Goal: Check status: Check status

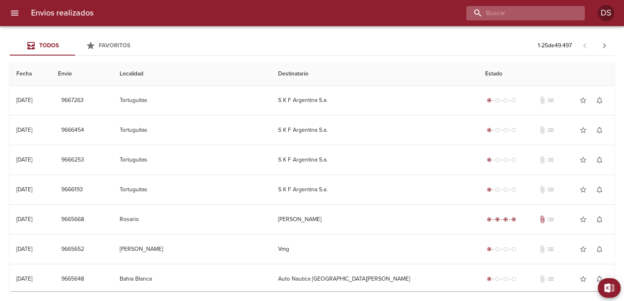
click at [523, 16] on input "buscar" at bounding box center [518, 13] width 105 height 14
type input "93448"
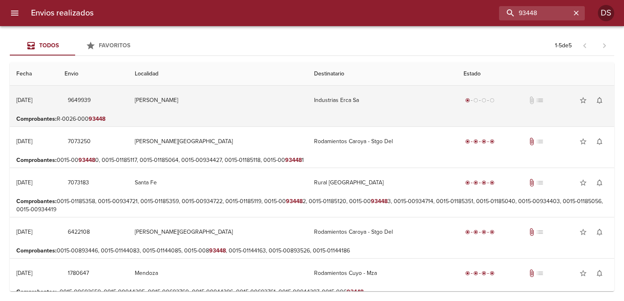
click at [394, 106] on td "Industrias Erca Sa" at bounding box center [383, 100] width 150 height 29
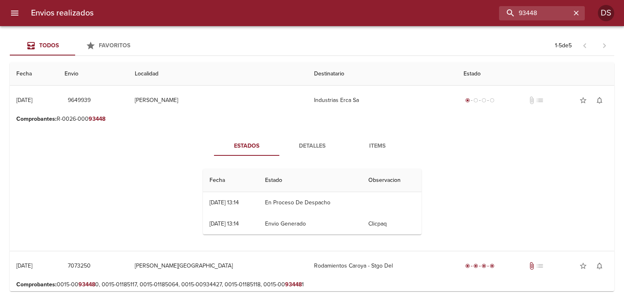
click at [320, 142] on span "Detalles" at bounding box center [312, 146] width 56 height 10
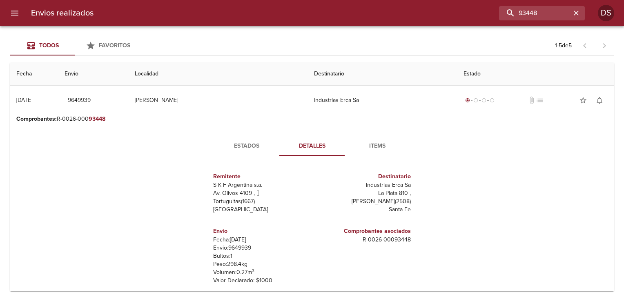
click at [382, 146] on span "Items" at bounding box center [378, 146] width 56 height 10
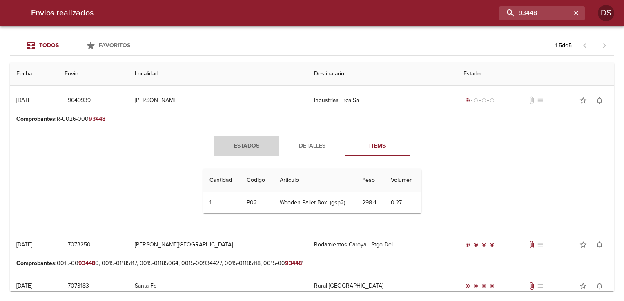
click at [230, 146] on span "Estados" at bounding box center [247, 146] width 56 height 10
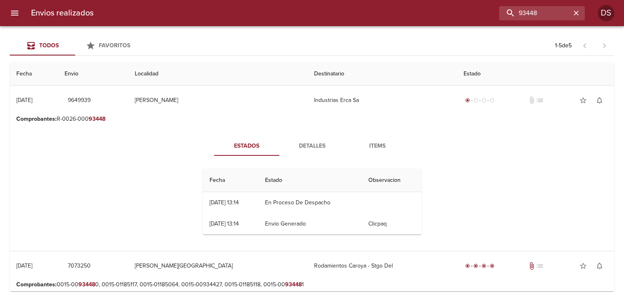
click at [5, 13] on div at bounding box center [4, 150] width 8 height 301
click at [19, 11] on icon "menu" at bounding box center [15, 13] width 10 height 10
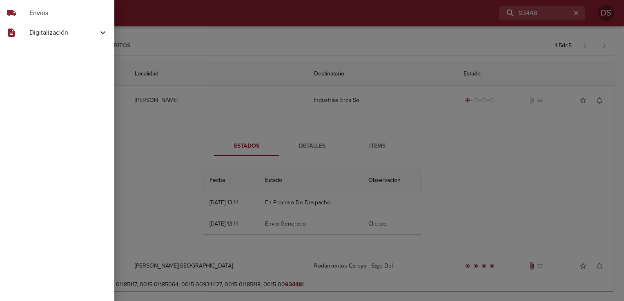
click at [162, 35] on div at bounding box center [312, 150] width 624 height 301
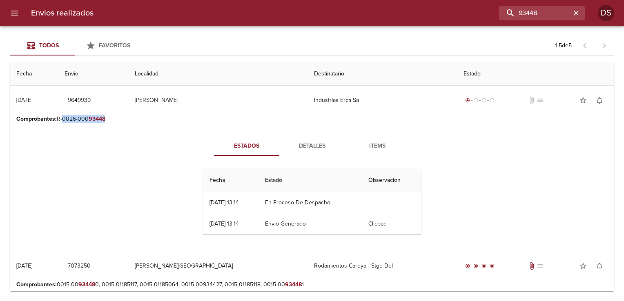
drag, startPoint x: 108, startPoint y: 118, endPoint x: 64, endPoint y: 120, distance: 44.1
click at [64, 120] on p "Comprobantes : R-0026-000 93448" at bounding box center [311, 119] width 591 height 8
copy p "0026-000 93448"
click at [16, 13] on icon "menu" at bounding box center [15, 13] width 10 height 10
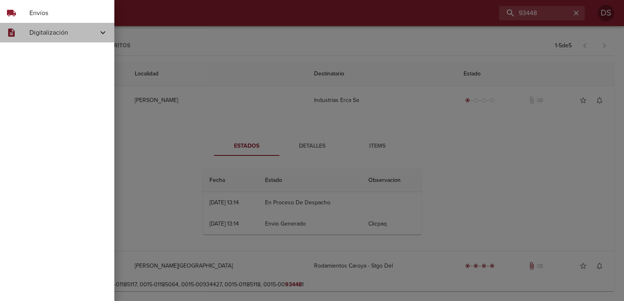
click at [44, 28] on span "Digitalización" at bounding box center [63, 33] width 69 height 10
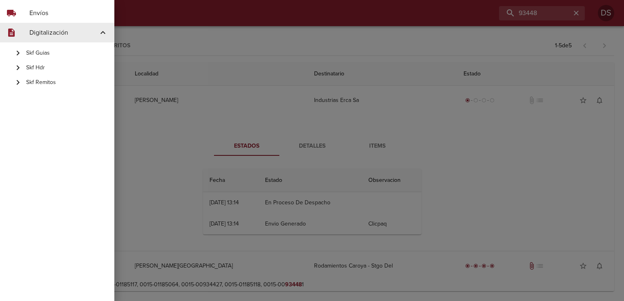
click at [33, 83] on span "Skf Remitos" at bounding box center [67, 82] width 82 height 8
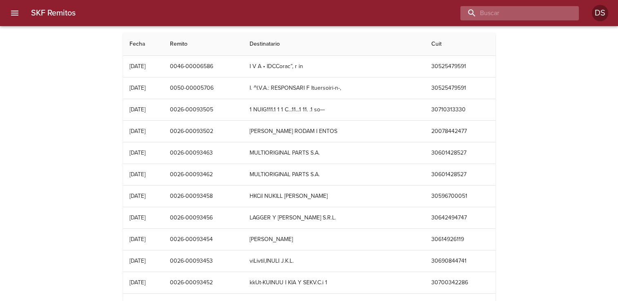
click at [540, 13] on input "buscar" at bounding box center [512, 13] width 105 height 14
paste input "0026-00093448"
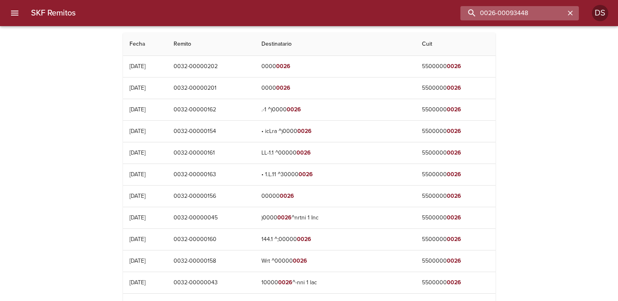
drag, startPoint x: 502, startPoint y: 12, endPoint x: 493, endPoint y: 11, distance: 8.2
click at [492, 12] on input "0026-00093448" at bounding box center [512, 13] width 105 height 14
click at [498, 11] on input "0026-00093448" at bounding box center [512, 13] width 105 height 14
drag, startPoint x: 500, startPoint y: 13, endPoint x: 453, endPoint y: 14, distance: 46.2
click at [453, 14] on div "0026-00093448" at bounding box center [330, 13] width 497 height 14
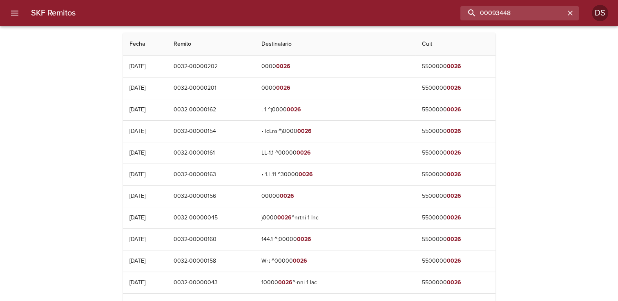
type input "00093448"
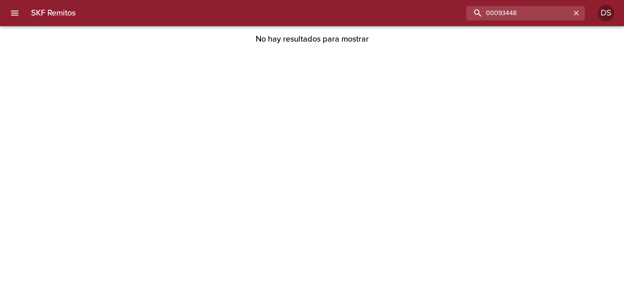
drag, startPoint x: 531, startPoint y: 10, endPoint x: 355, endPoint y: 0, distance: 176.7
click at [355, 0] on div "SKF Remitos 00093448 DS" at bounding box center [312, 13] width 624 height 26
